Goal: Task Accomplishment & Management: Manage account settings

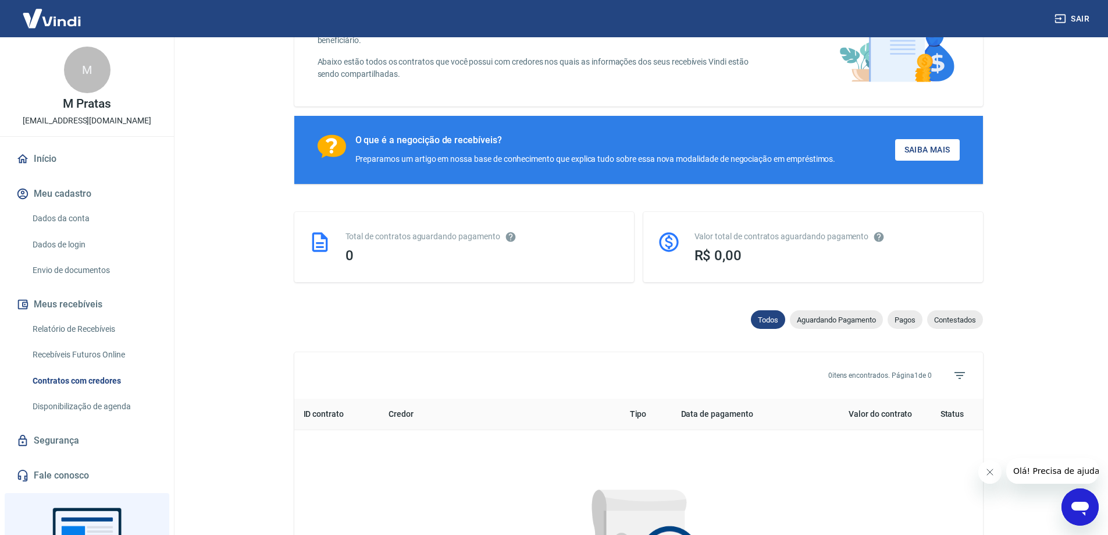
scroll to position [58, 0]
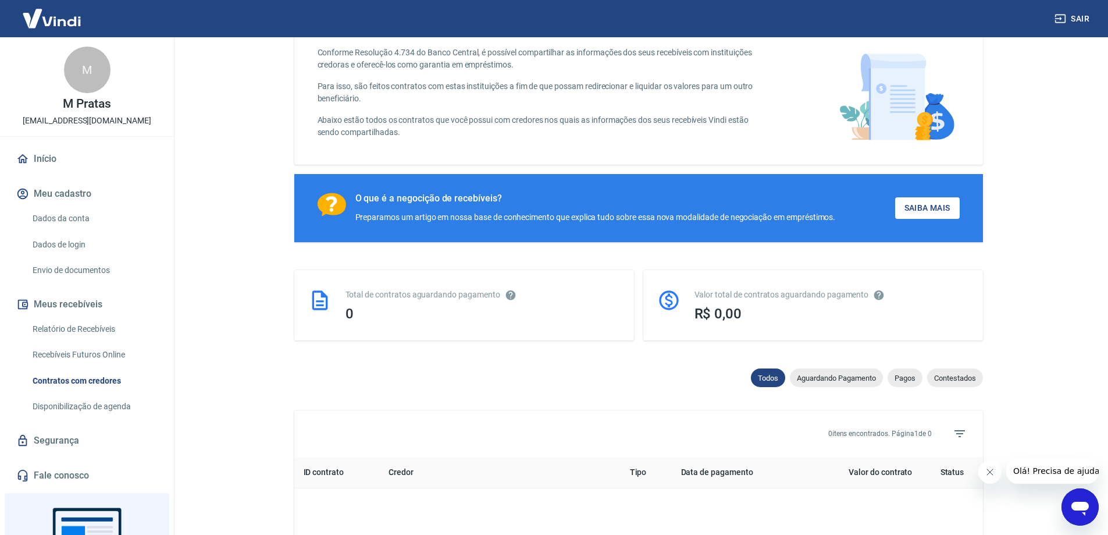
click at [58, 221] on link "Dados da conta" at bounding box center [94, 218] width 132 height 24
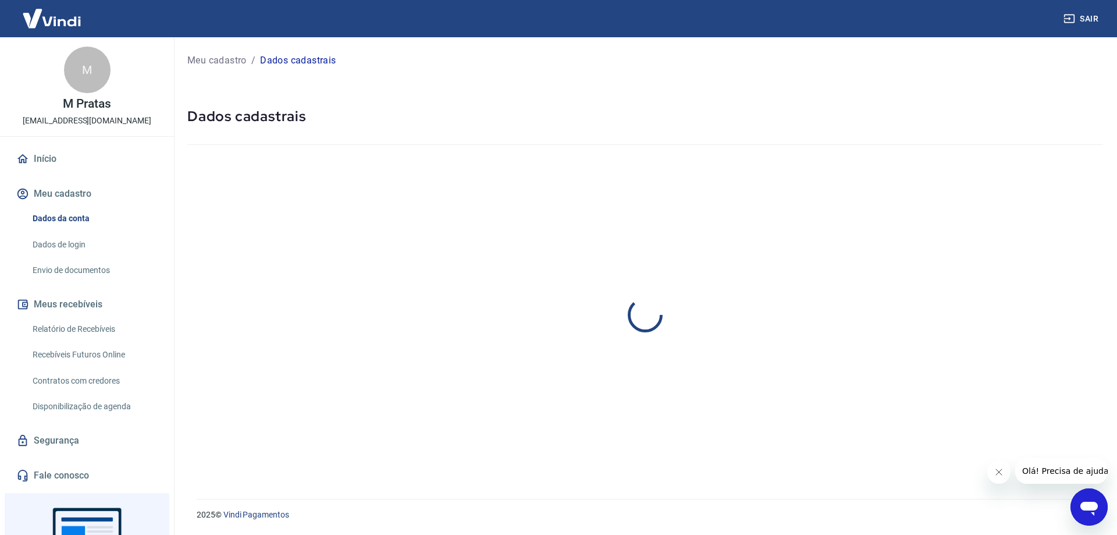
select select "RJ"
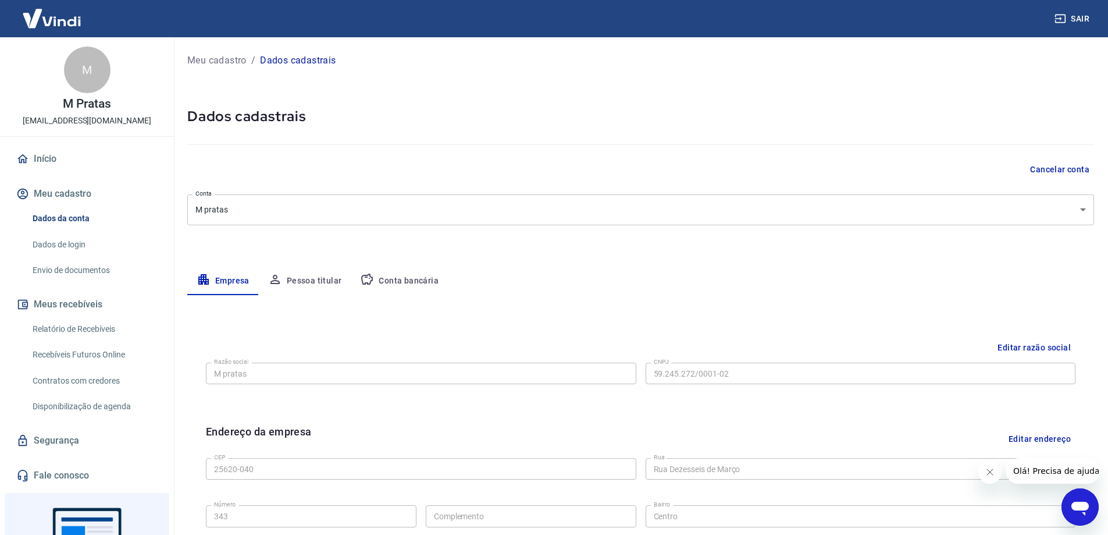
click at [310, 278] on button "Pessoa titular" at bounding box center [305, 281] width 92 height 28
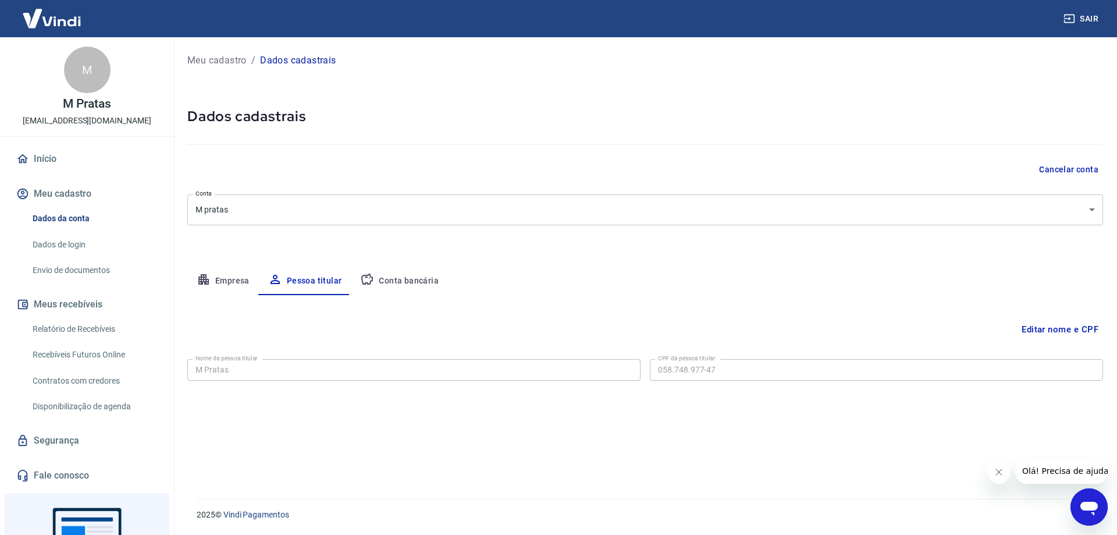
click at [1054, 329] on button "Editar nome e CPF" at bounding box center [1060, 329] width 86 height 22
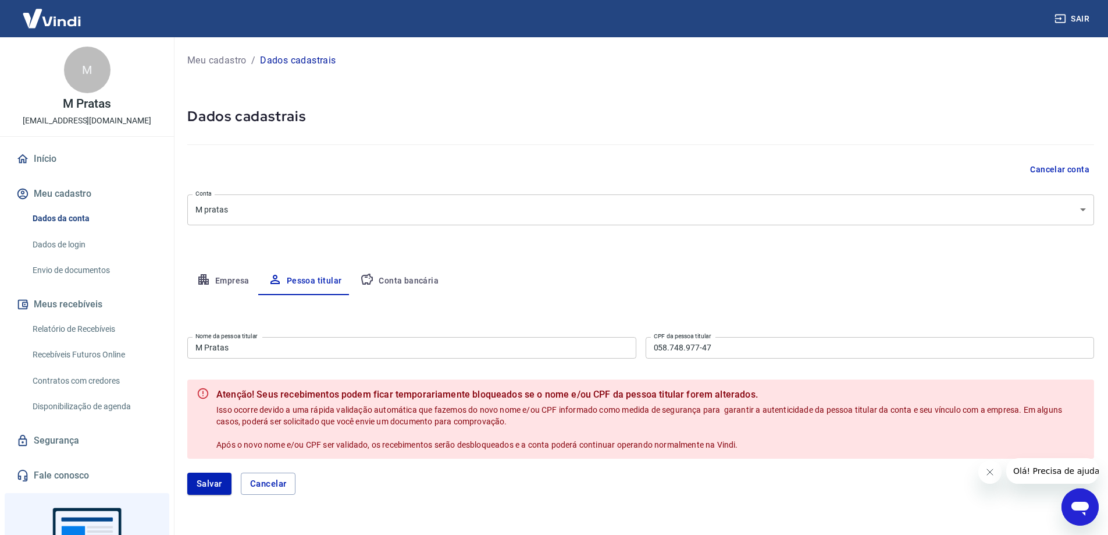
click at [314, 352] on input "M Pratas" at bounding box center [411, 348] width 449 height 22
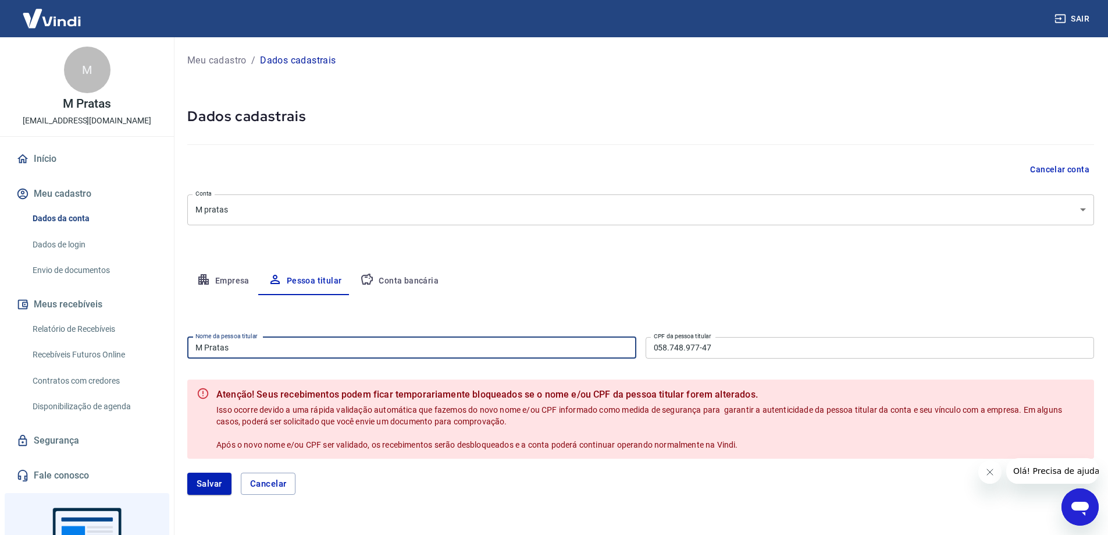
drag, startPoint x: 347, startPoint y: 351, endPoint x: 83, endPoint y: 334, distance: 265.2
click at [27, 333] on div "Sair M M Pratas [EMAIL_ADDRESS][DOMAIN_NAME] Início Meu cadastro Dados da conta…" at bounding box center [554, 267] width 1108 height 535
type input "Thiago Beck Asthine"
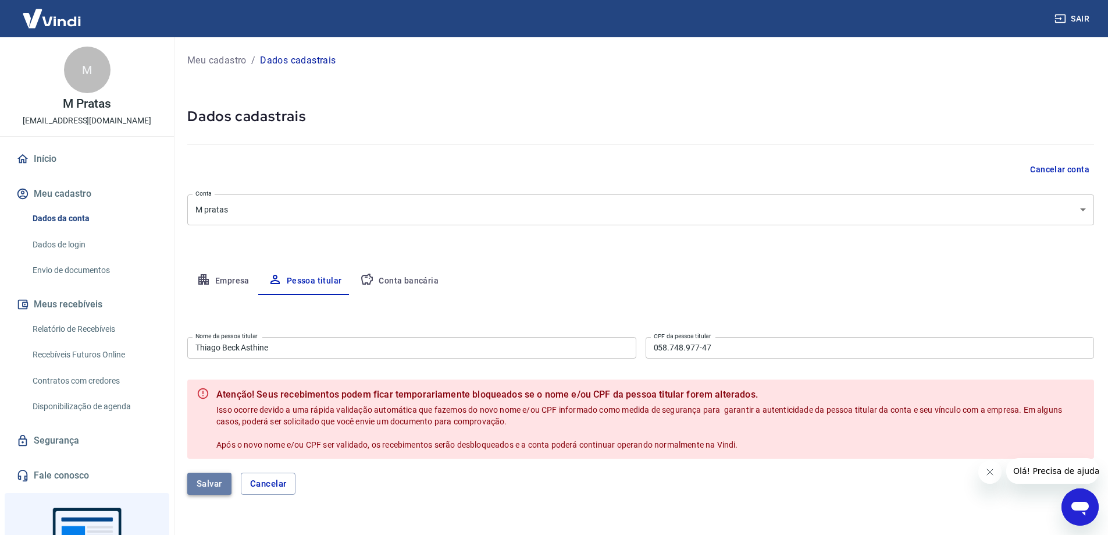
click at [219, 491] on button "Salvar" at bounding box center [209, 483] width 44 height 22
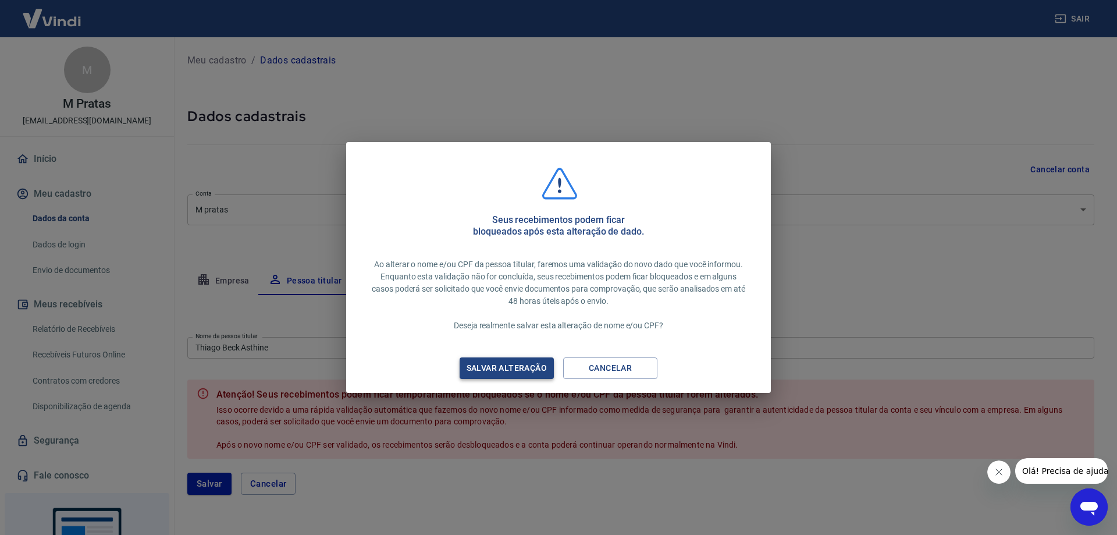
click at [526, 369] on div "Salvar alteração" at bounding box center [507, 368] width 108 height 15
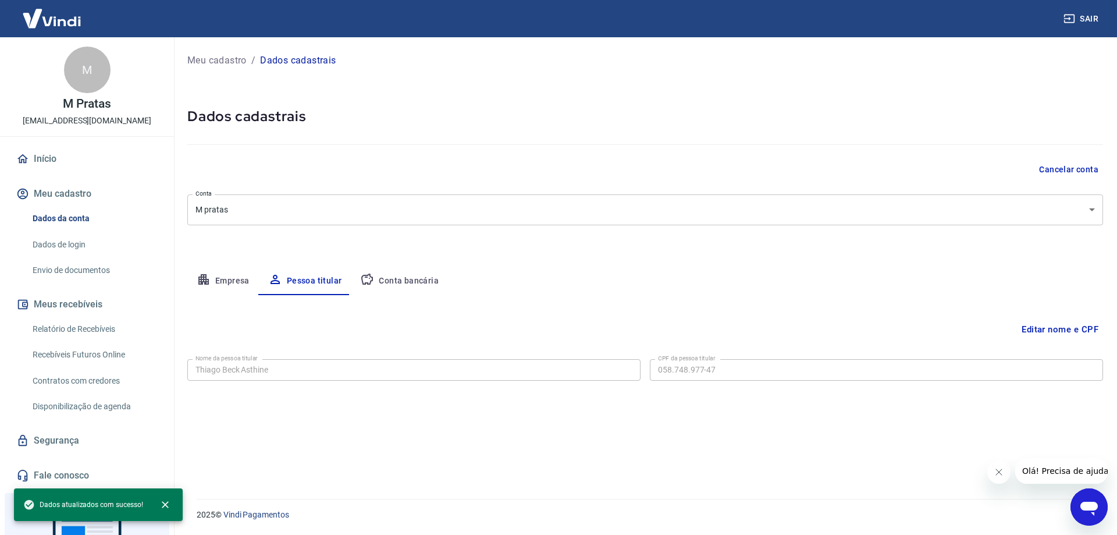
click at [223, 277] on button "Empresa" at bounding box center [223, 281] width 72 height 28
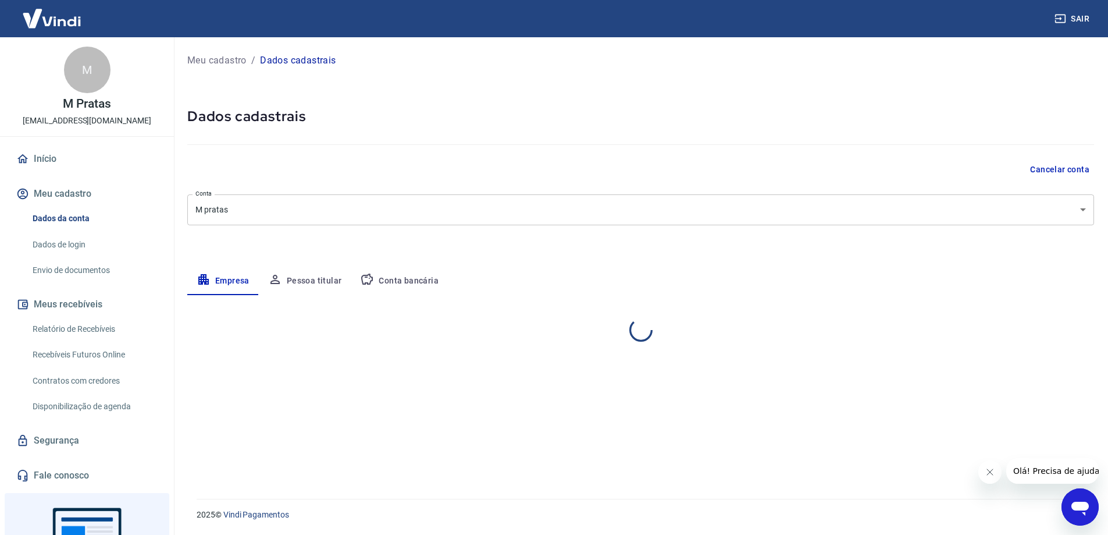
select select "RJ"
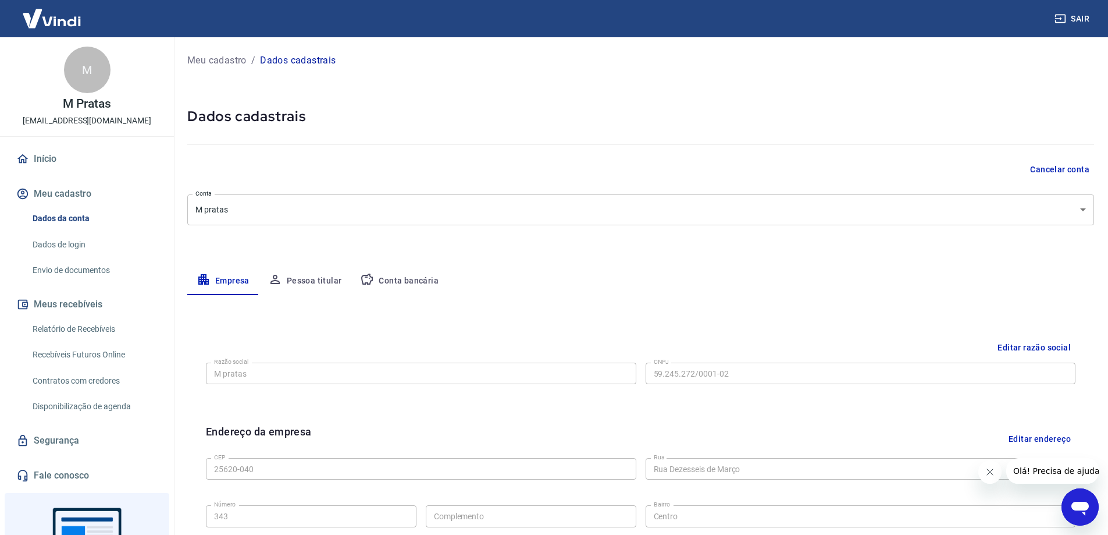
click at [72, 272] on link "Envio de documentos" at bounding box center [94, 270] width 132 height 24
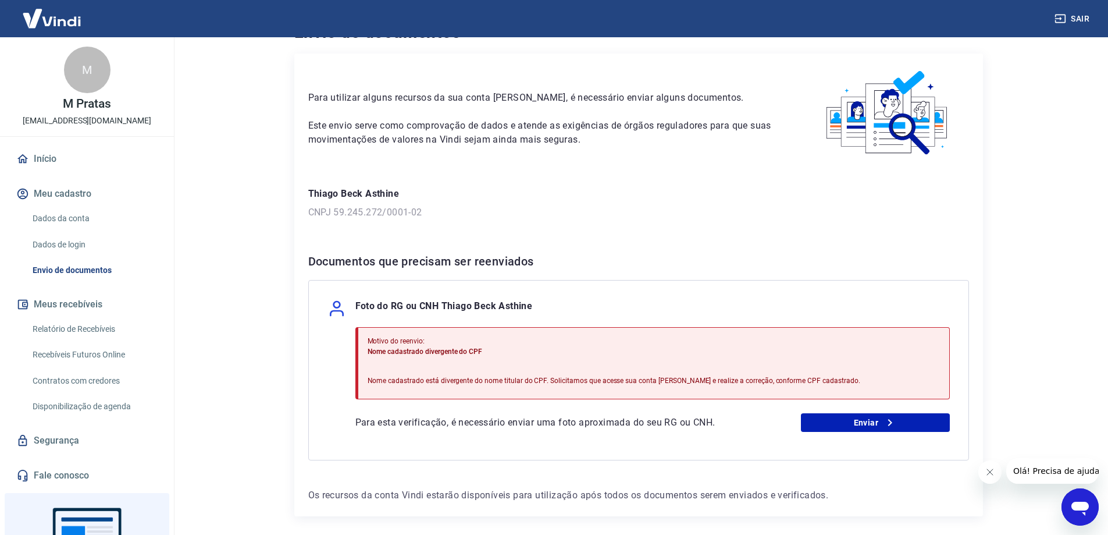
scroll to position [76, 0]
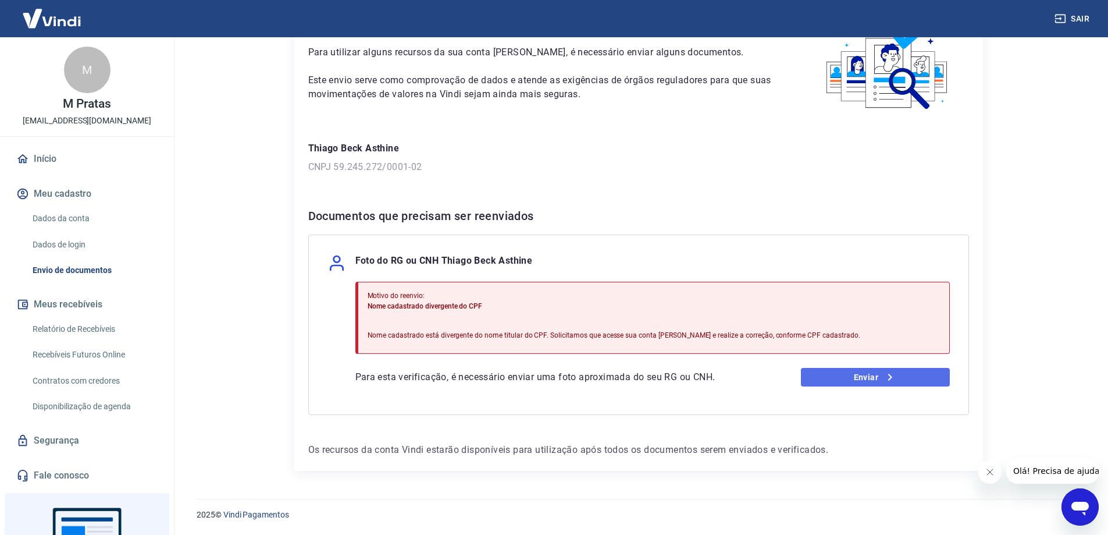
click at [885, 382] on icon at bounding box center [890, 377] width 14 height 14
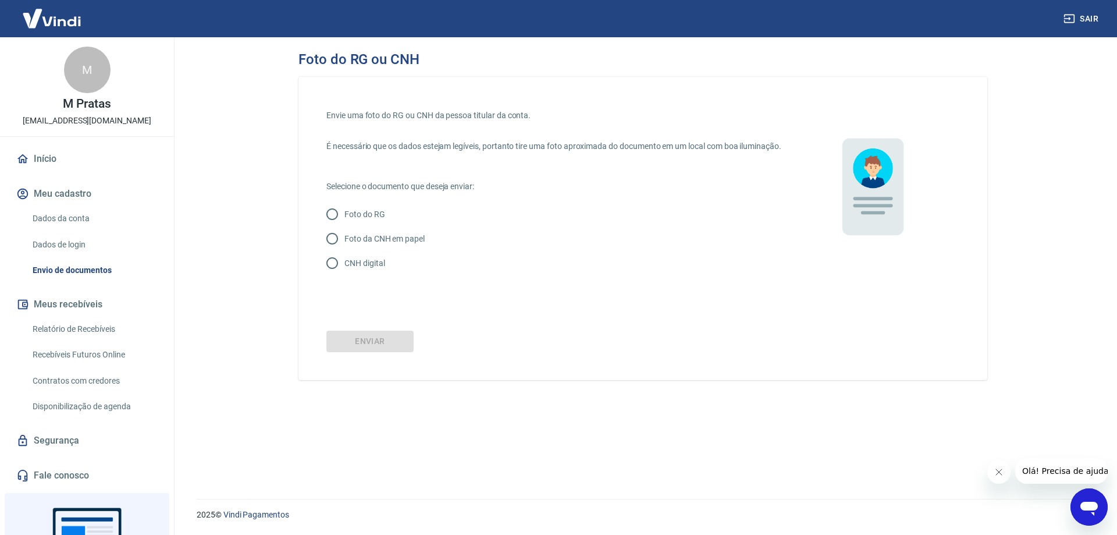
click at [361, 269] on p "CNH digital" at bounding box center [364, 263] width 40 height 12
click at [344, 275] on input "CNH digital" at bounding box center [332, 263] width 24 height 24
radio input "true"
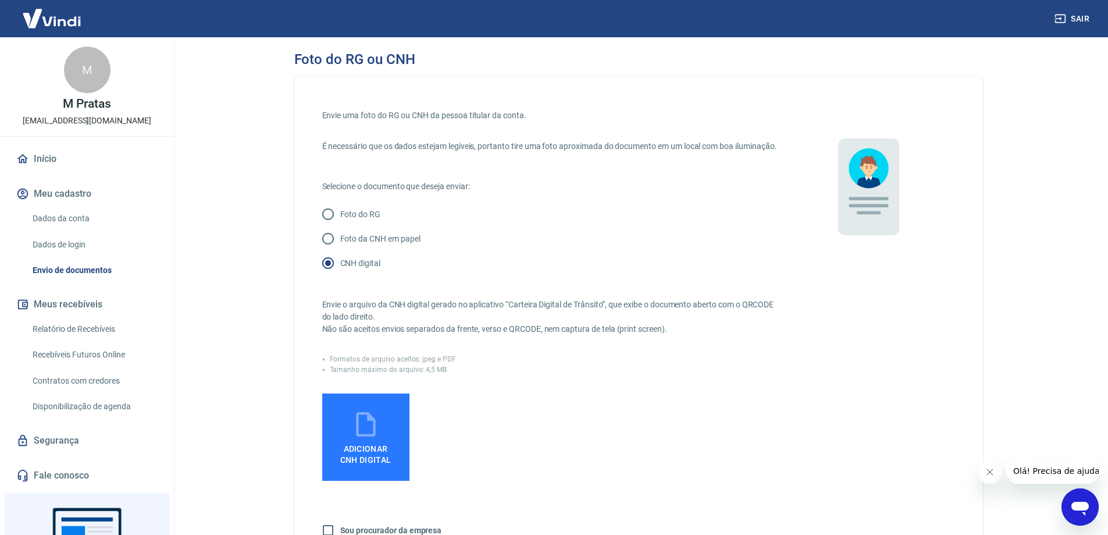
click at [397, 245] on p "Foto da CNH em papel" at bounding box center [380, 239] width 80 height 12
click at [340, 250] on input "Foto da CNH em papel" at bounding box center [328, 238] width 24 height 24
radio input "true"
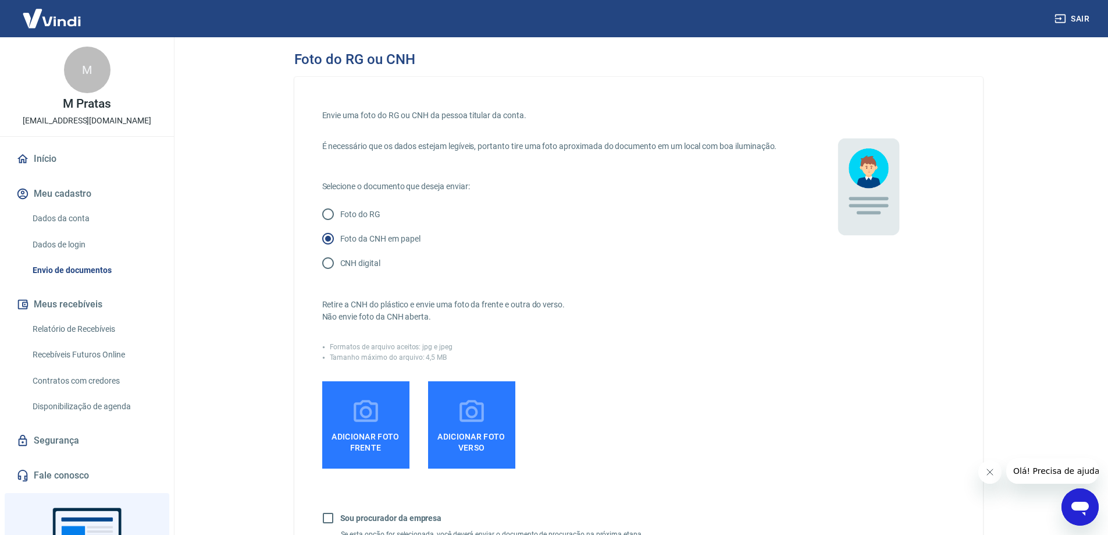
click at [347, 468] on label "Adicionar foto frente" at bounding box center [365, 424] width 87 height 87
click at [0, 0] on input "Adicionar foto frente" at bounding box center [0, 0] width 0 height 0
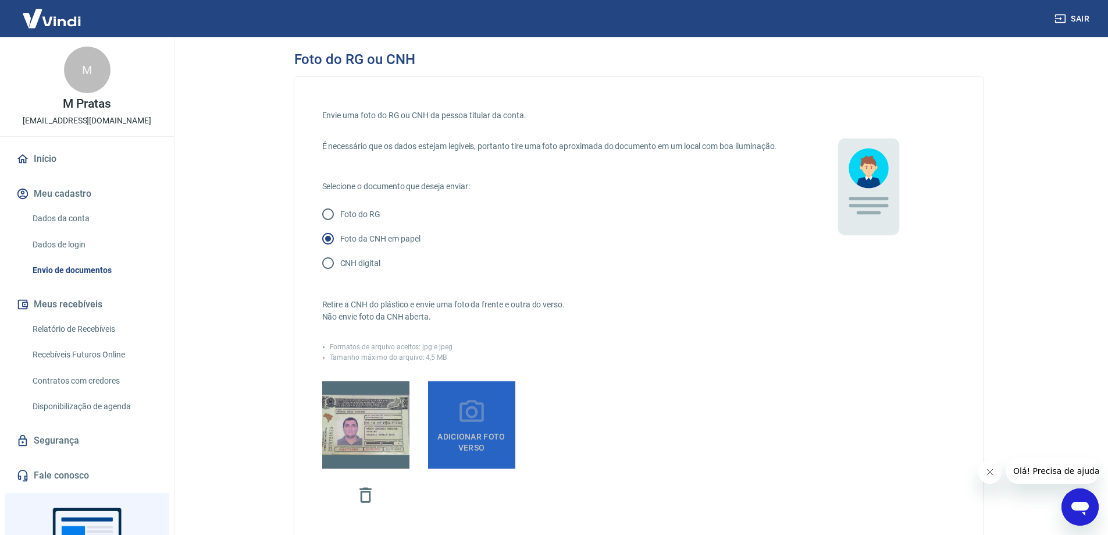
click at [486, 426] on icon at bounding box center [471, 411] width 29 height 29
click at [0, 0] on input "Adicionar foto verso" at bounding box center [0, 0] width 0 height 0
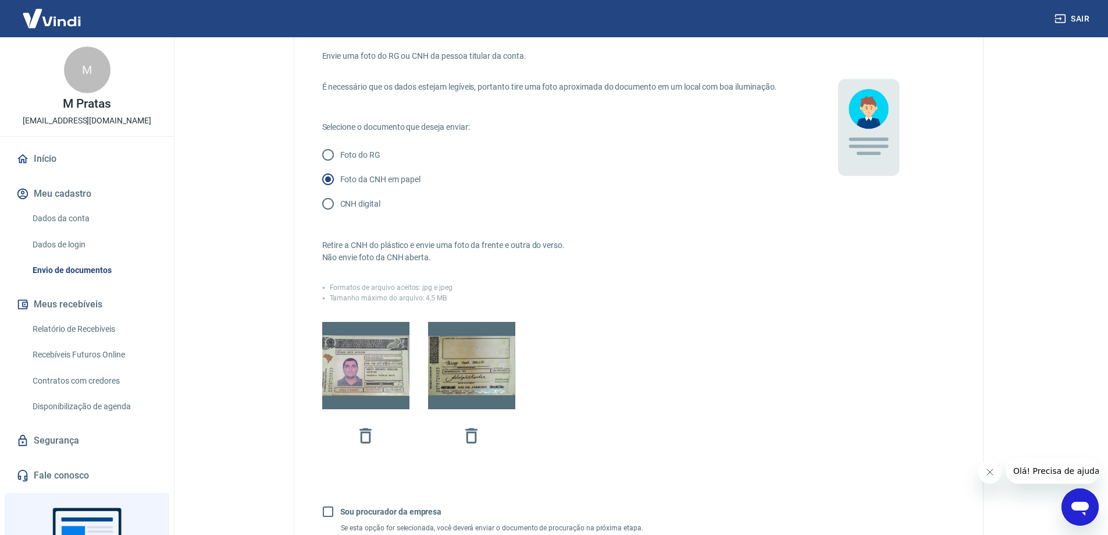
scroll to position [233, 0]
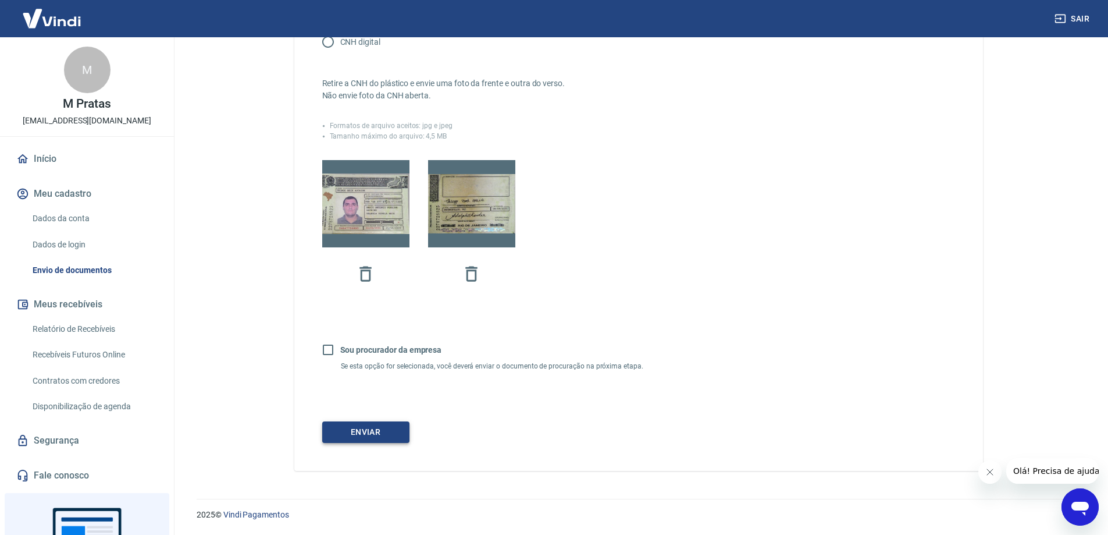
click at [384, 432] on button "Enviar" at bounding box center [365, 432] width 87 height 22
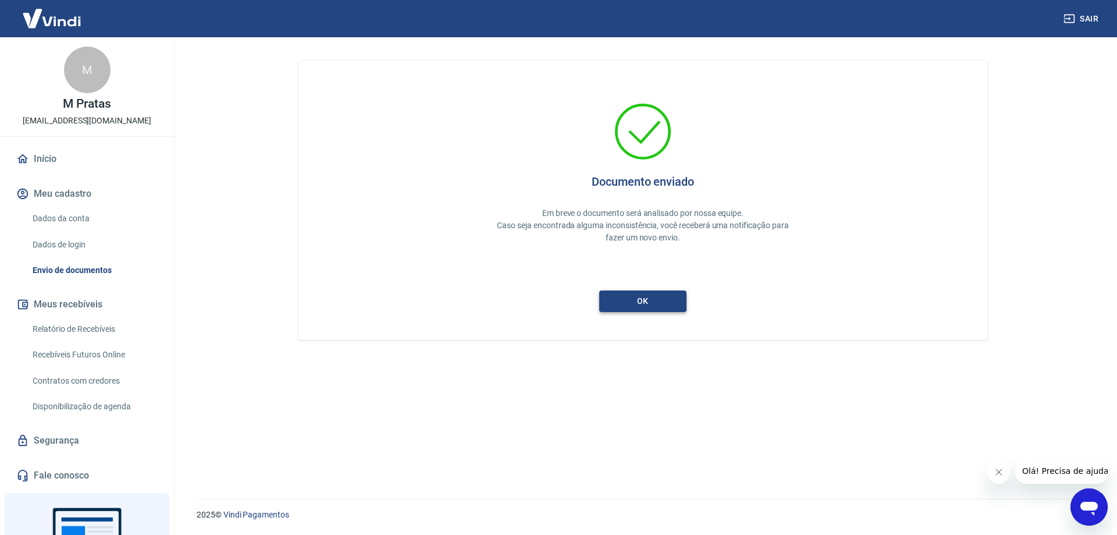
click at [632, 297] on button "ok" at bounding box center [642, 301] width 87 height 22
